Goal: Transaction & Acquisition: Purchase product/service

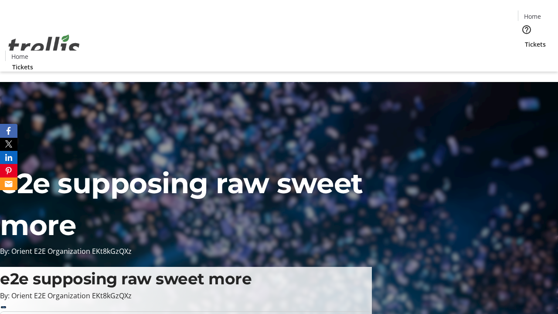
click at [525, 40] on span "Tickets" at bounding box center [535, 44] width 21 height 9
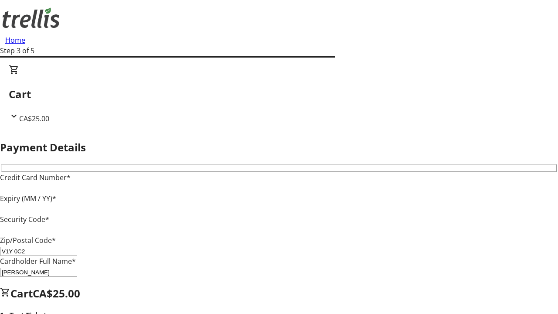
type input "V1Y 0C2"
